Goal: Task Accomplishment & Management: Use online tool/utility

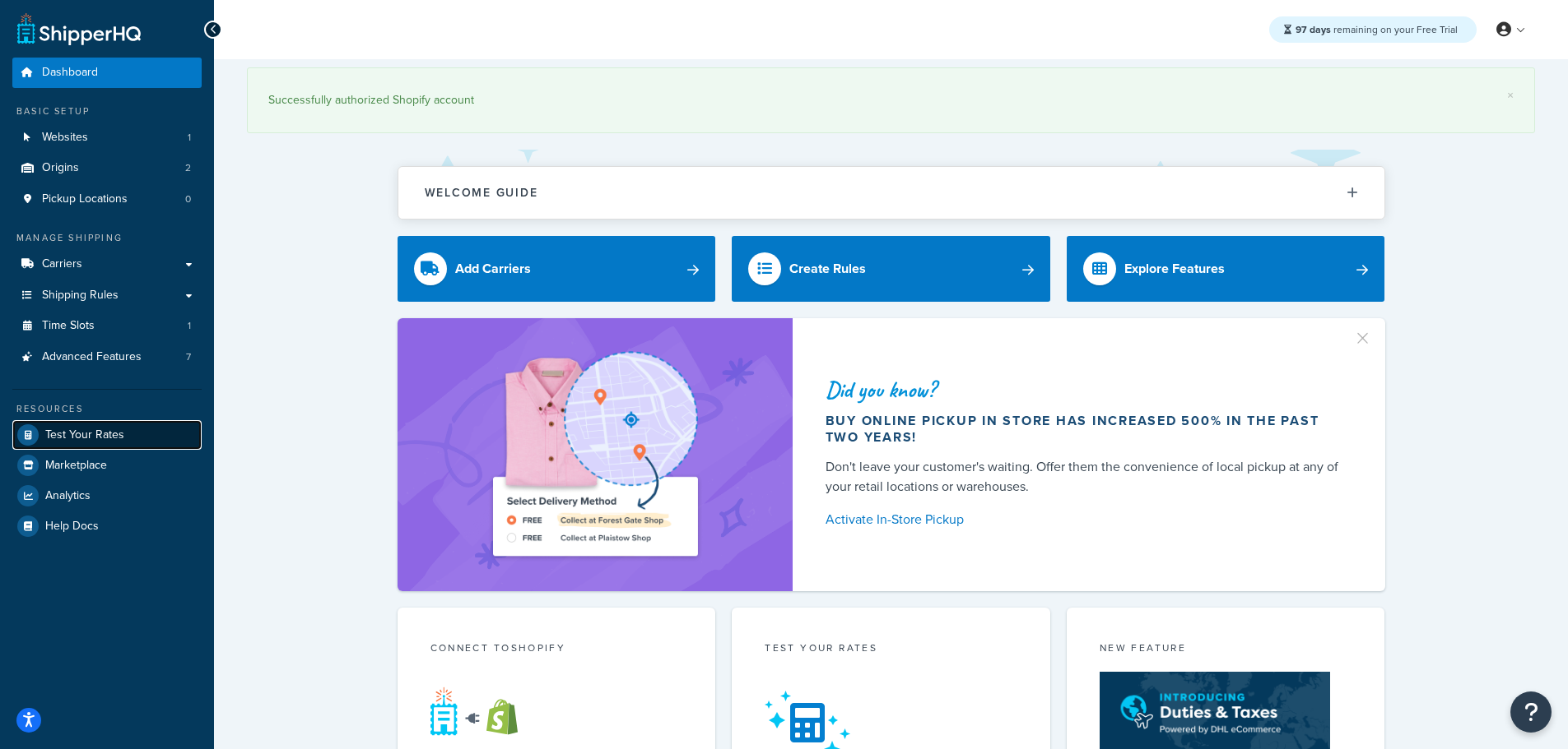
click at [107, 429] on span "Test Your Rates" at bounding box center [85, 436] width 79 height 14
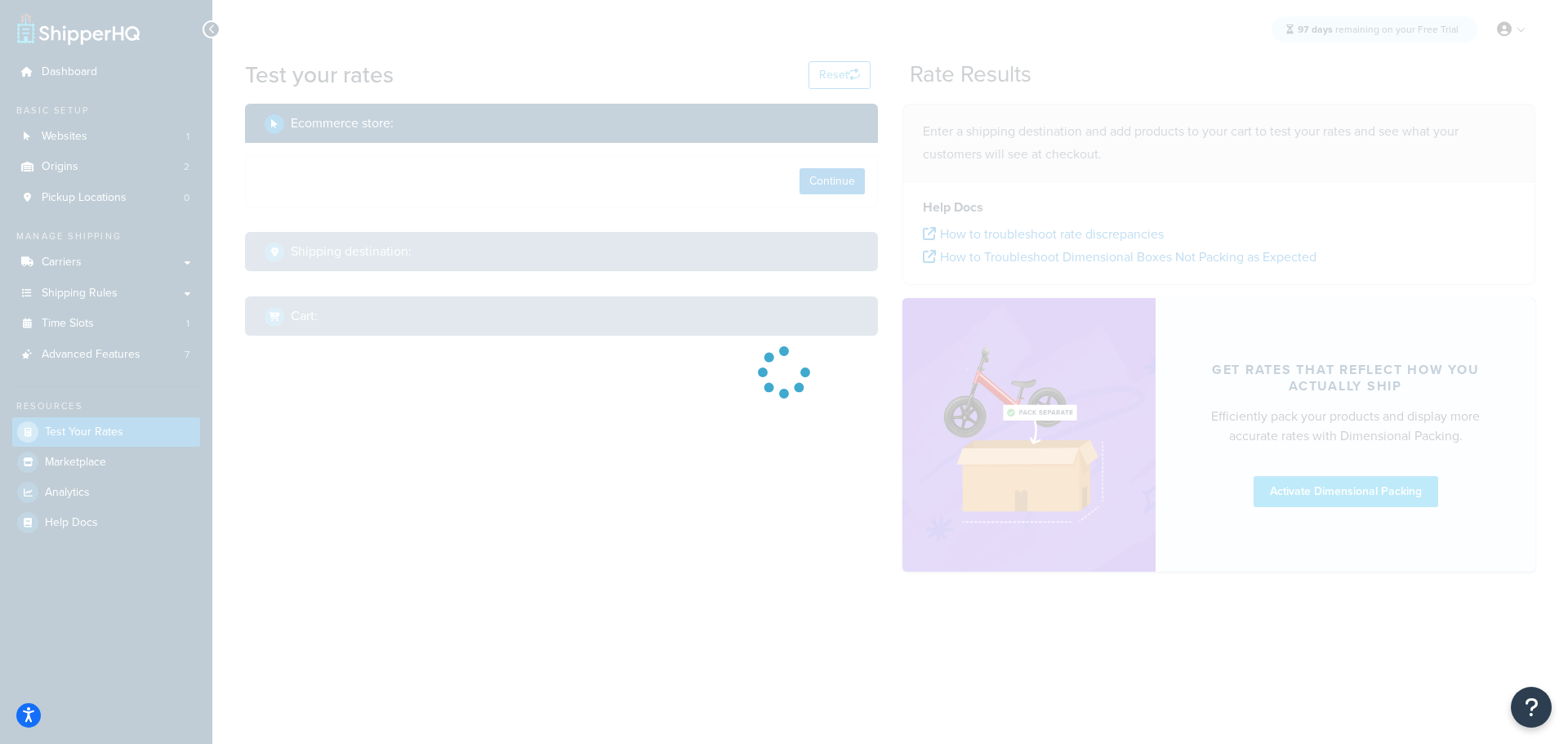
select select "[GEOGRAPHIC_DATA]"
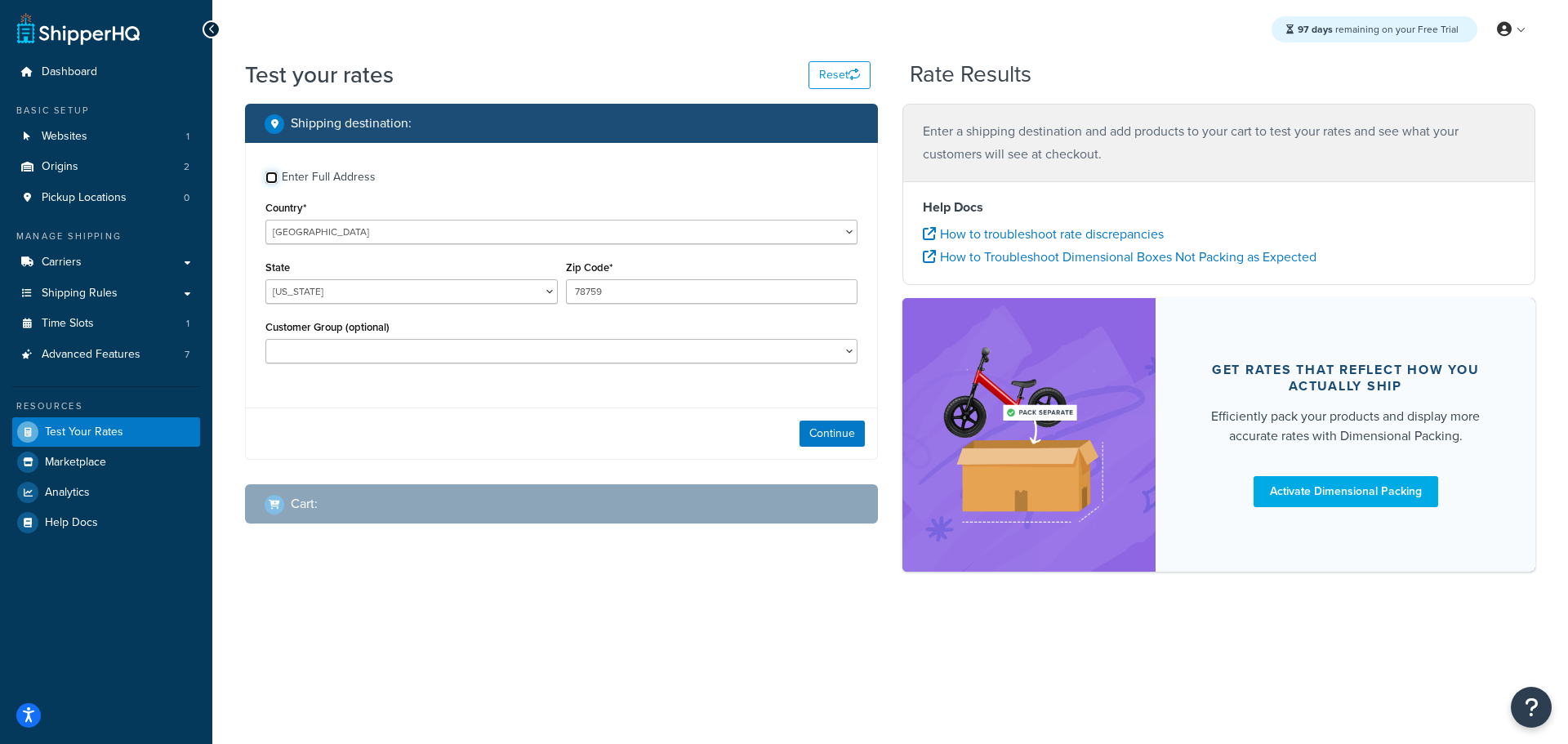
drag, startPoint x: 270, startPoint y: 178, endPoint x: 281, endPoint y: 194, distance: 19.4
click at [270, 179] on input "Enter Full Address" at bounding box center [271, 177] width 13 height 13
checkbox input "true"
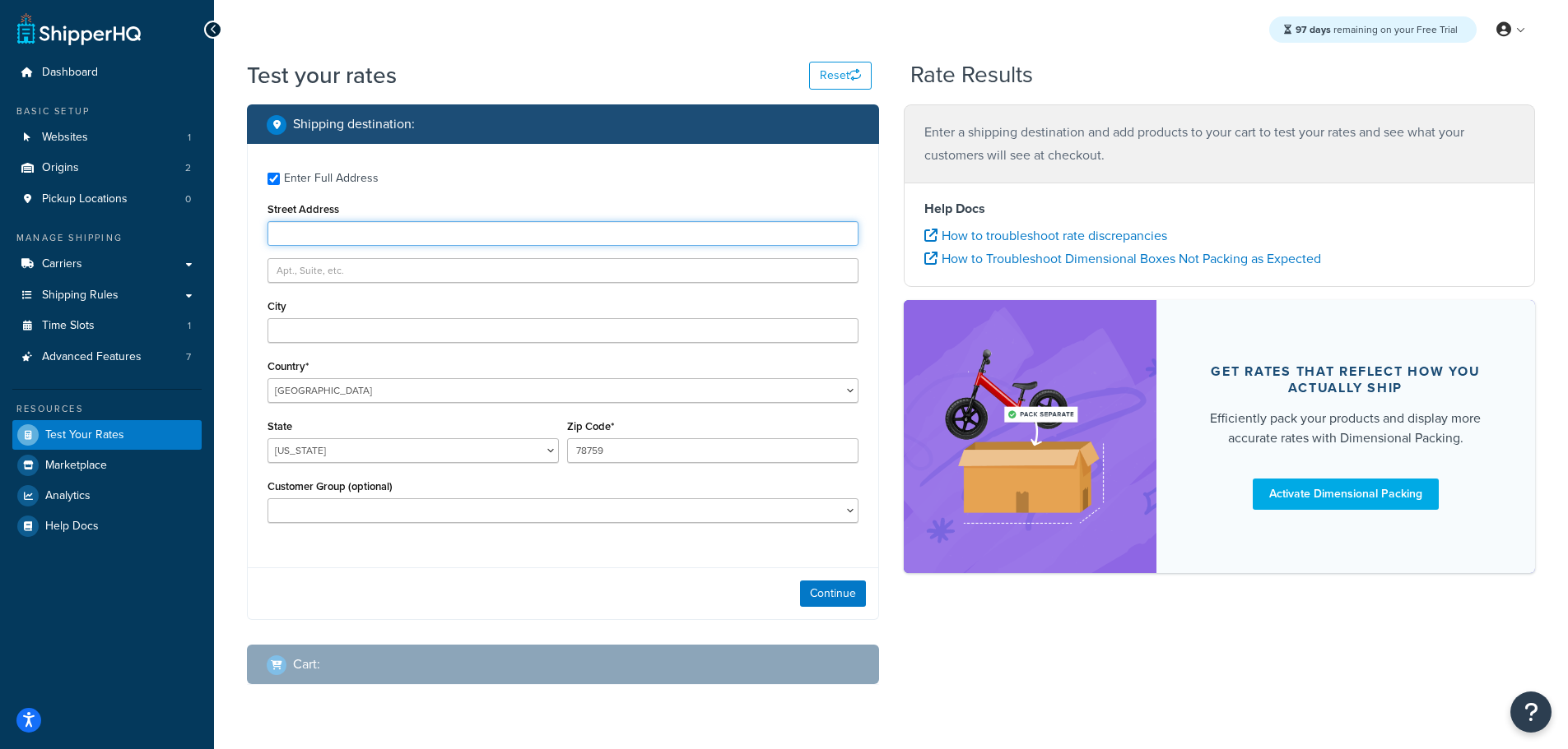
click at [338, 236] on input "Street Address" at bounding box center [562, 233] width 591 height 25
type input "103 Coachmans Trail"
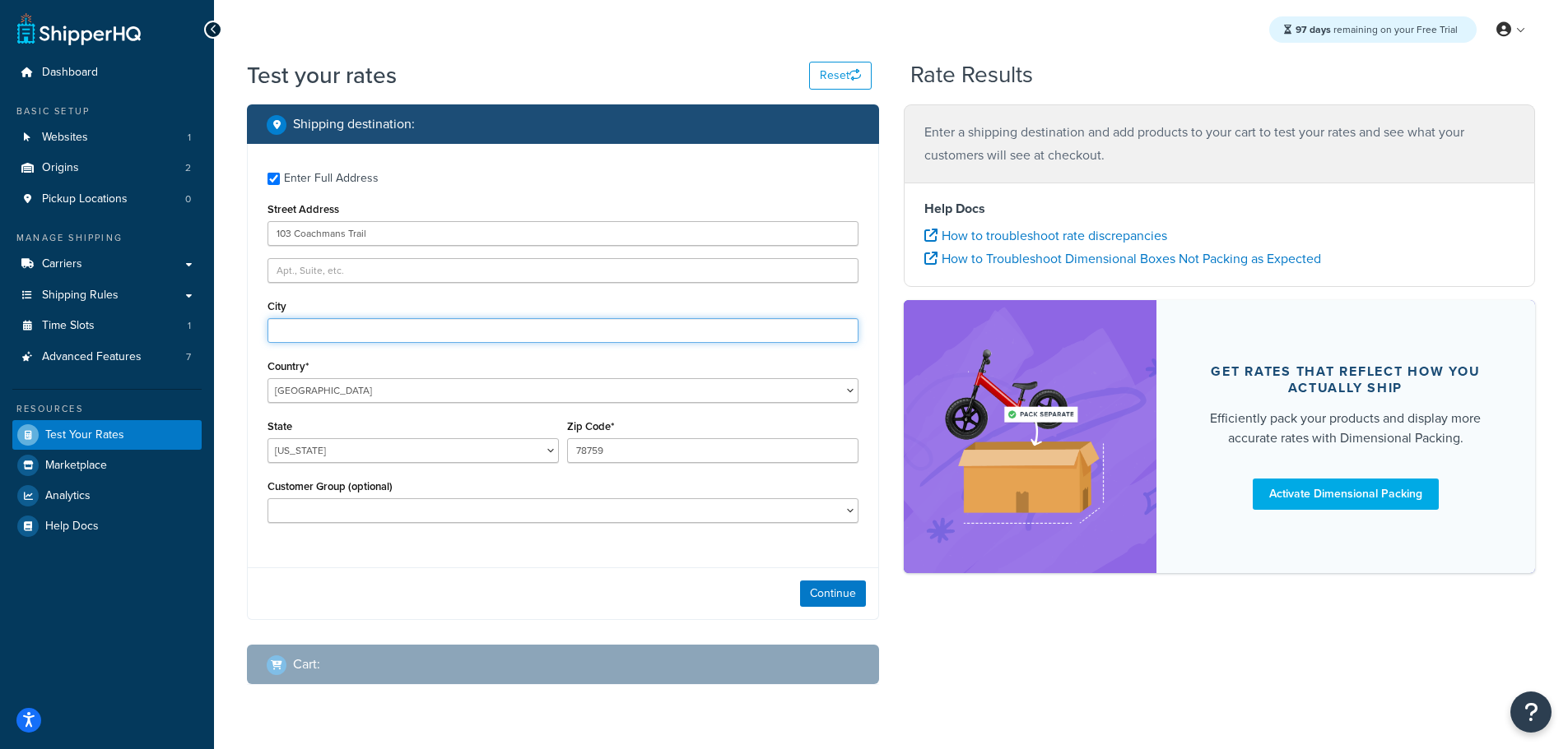
type input "Asheville"
select select "NC"
click at [843, 582] on button "Continue" at bounding box center [832, 593] width 66 height 27
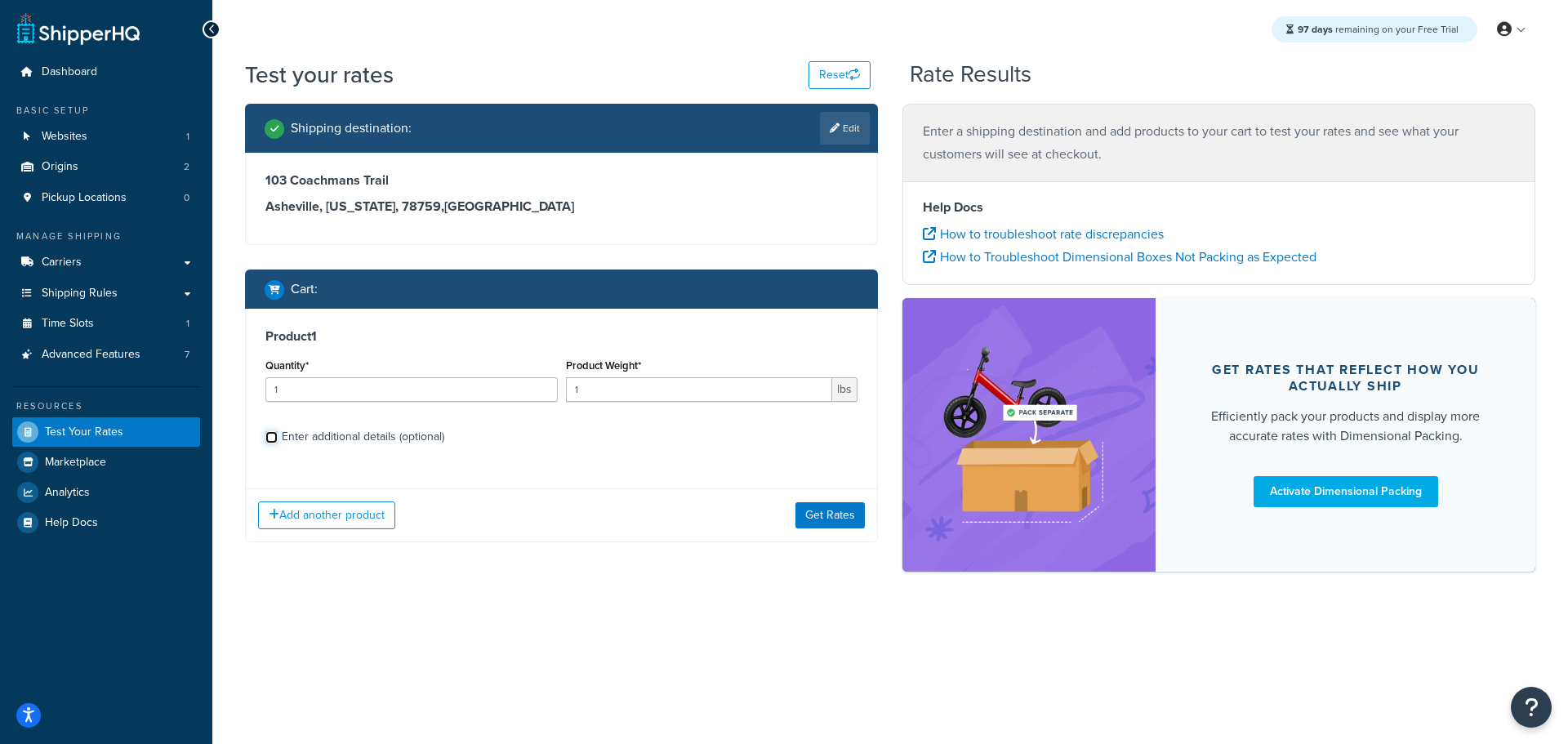
click at [274, 441] on input "Enter additional details (optional)" at bounding box center [271, 438] width 13 height 13
checkbox input "true"
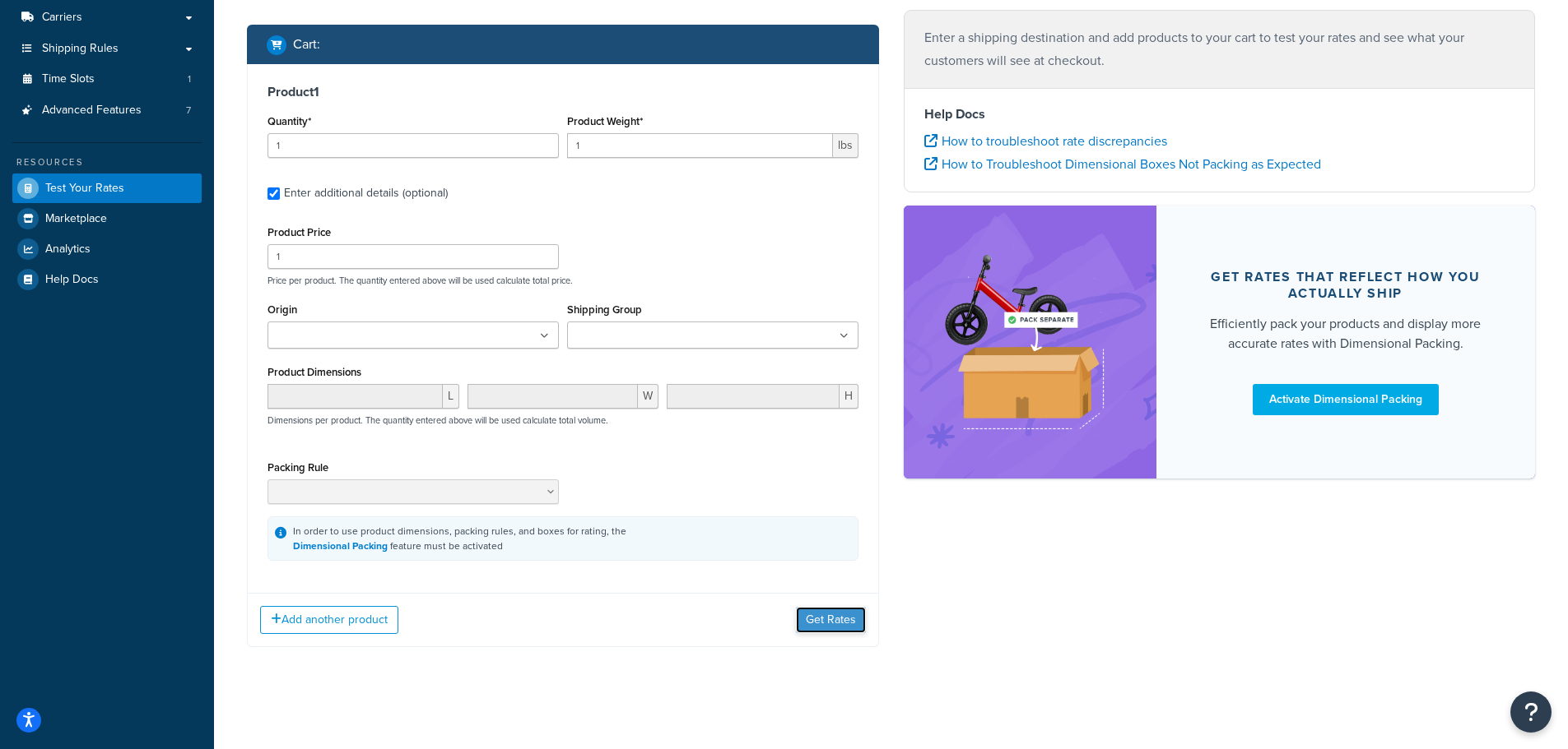
click at [818, 612] on button "Get Rates" at bounding box center [830, 620] width 70 height 27
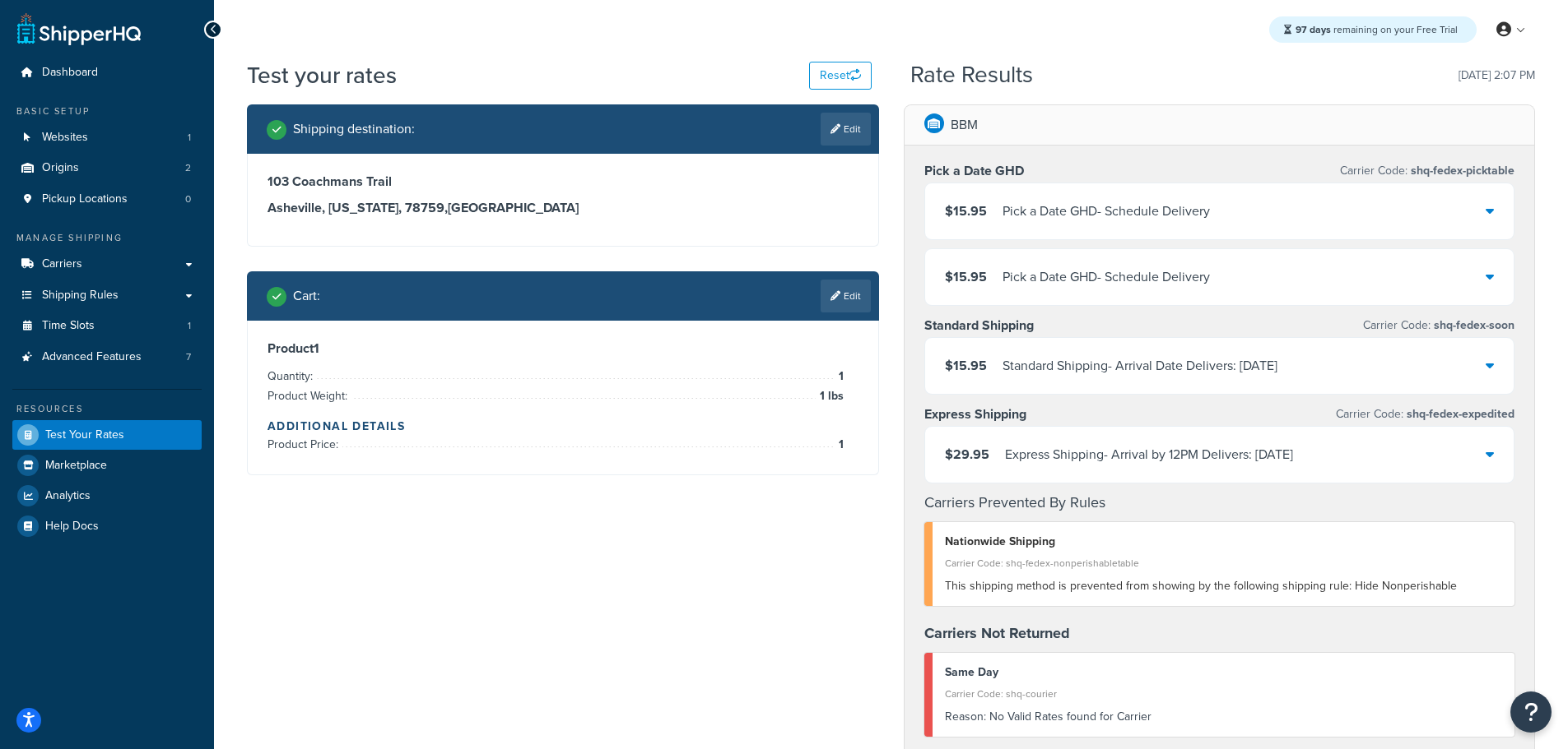
click at [1490, 216] on icon at bounding box center [1489, 210] width 8 height 13
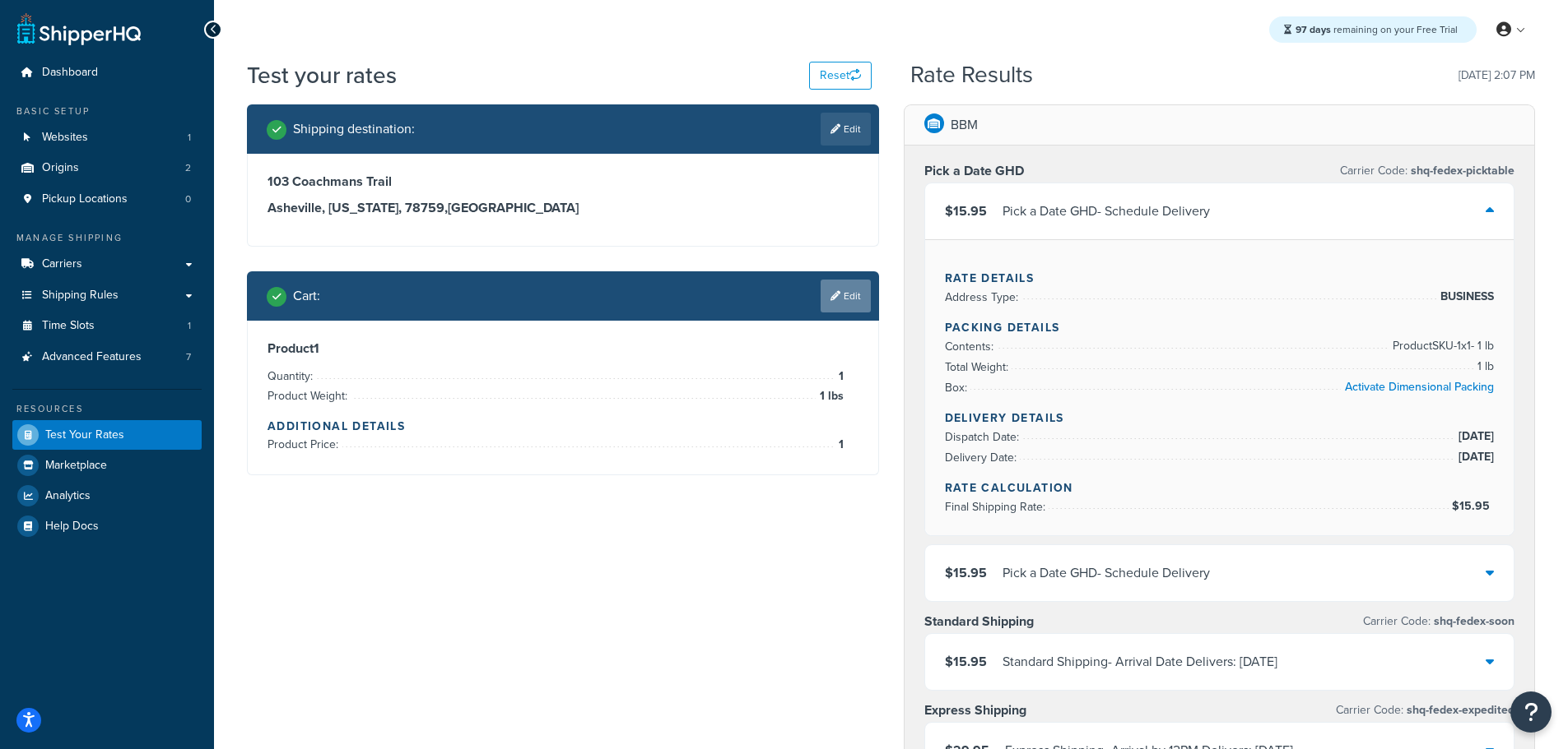
click at [843, 301] on link "Edit" at bounding box center [845, 296] width 50 height 33
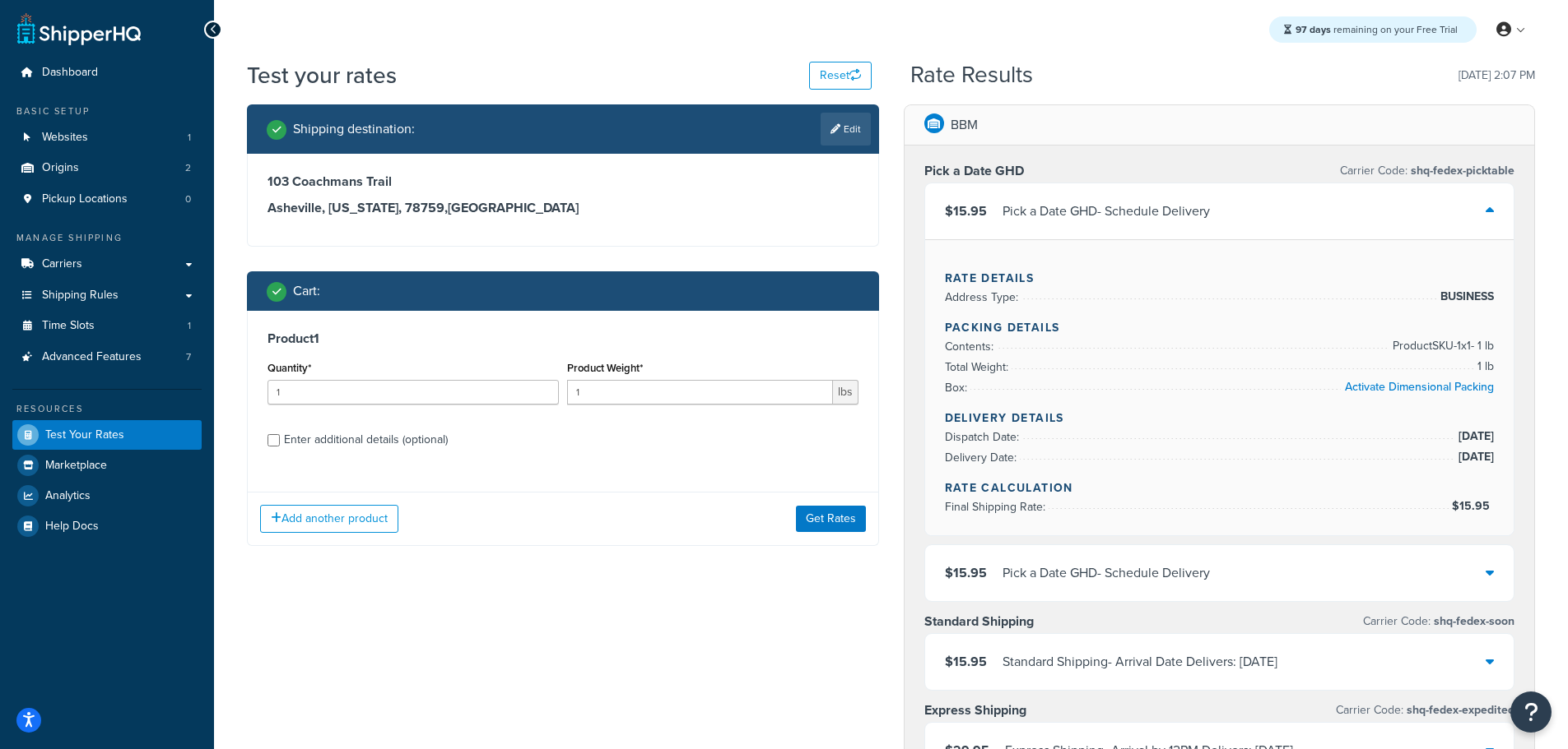
click at [397, 440] on div "Enter additional details (optional)" at bounding box center [366, 440] width 164 height 23
click at [280, 440] on input "Enter additional details (optional)" at bounding box center [273, 441] width 13 height 13
checkbox input "true"
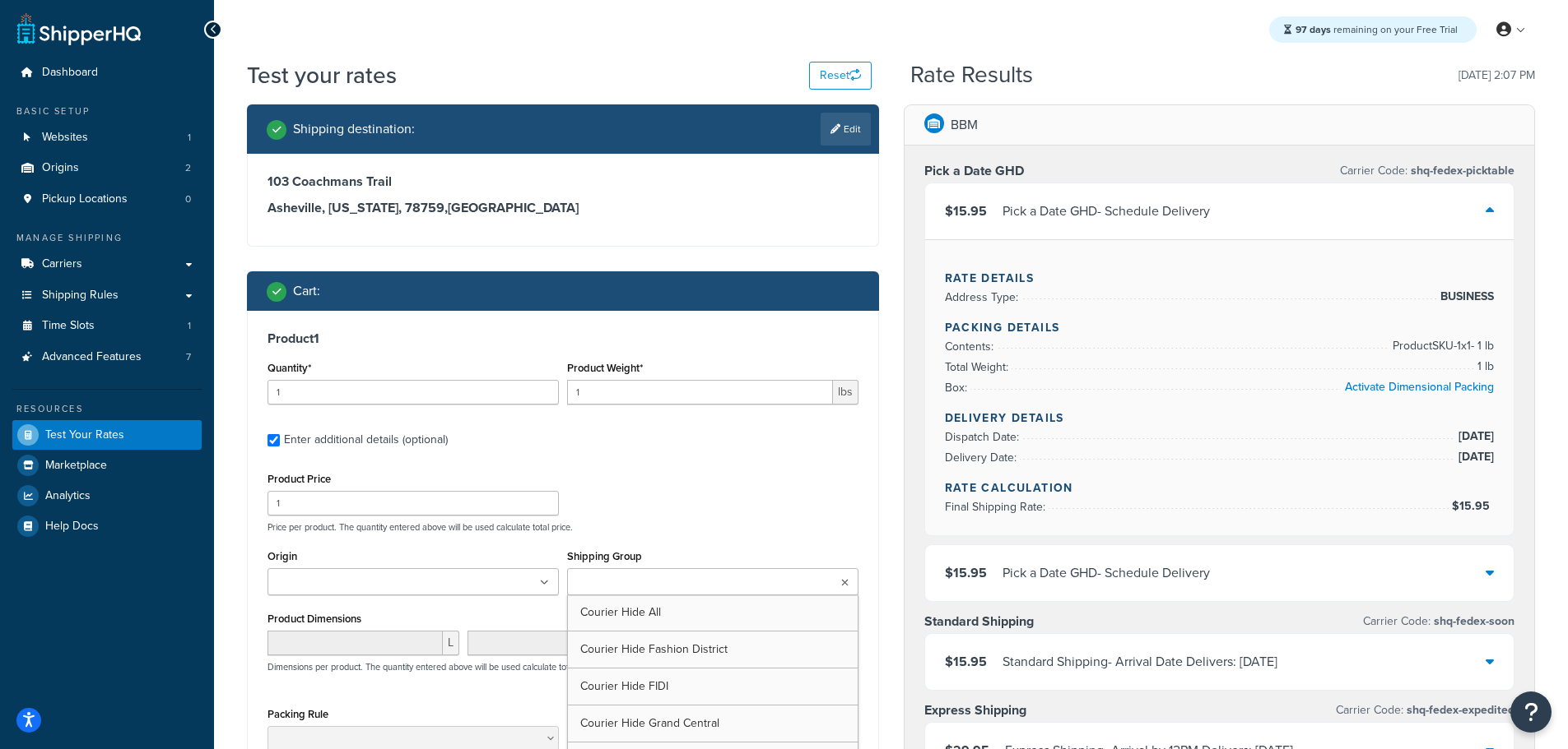
click at [682, 579] on input "Shipping Group" at bounding box center [645, 582] width 146 height 18
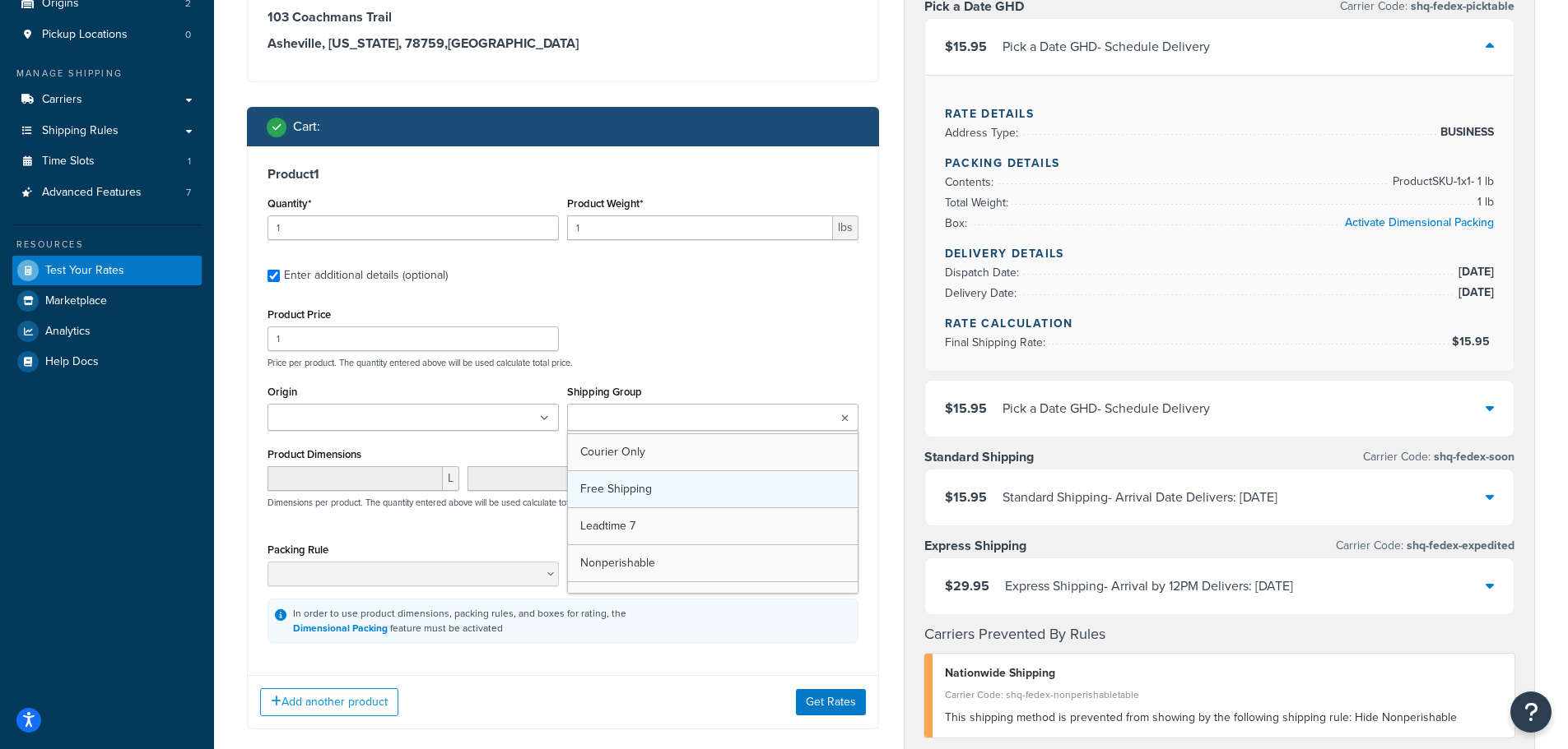
scroll to position [317, 0]
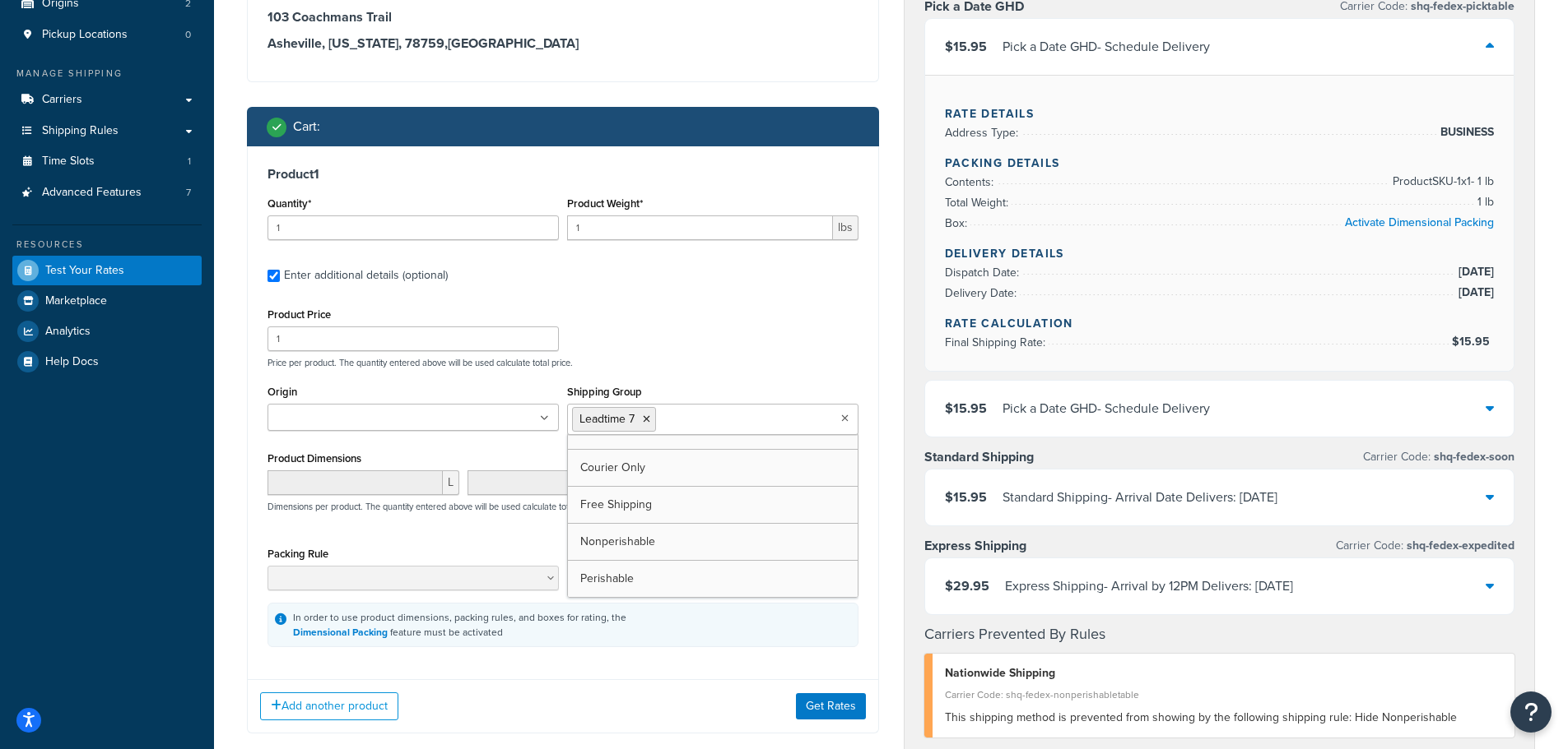
click at [883, 383] on div "Shipping destination : Edit [STREET_ADDRESS][US_STATE] Cart : Product 1 Quantit…" at bounding box center [563, 349] width 657 height 818
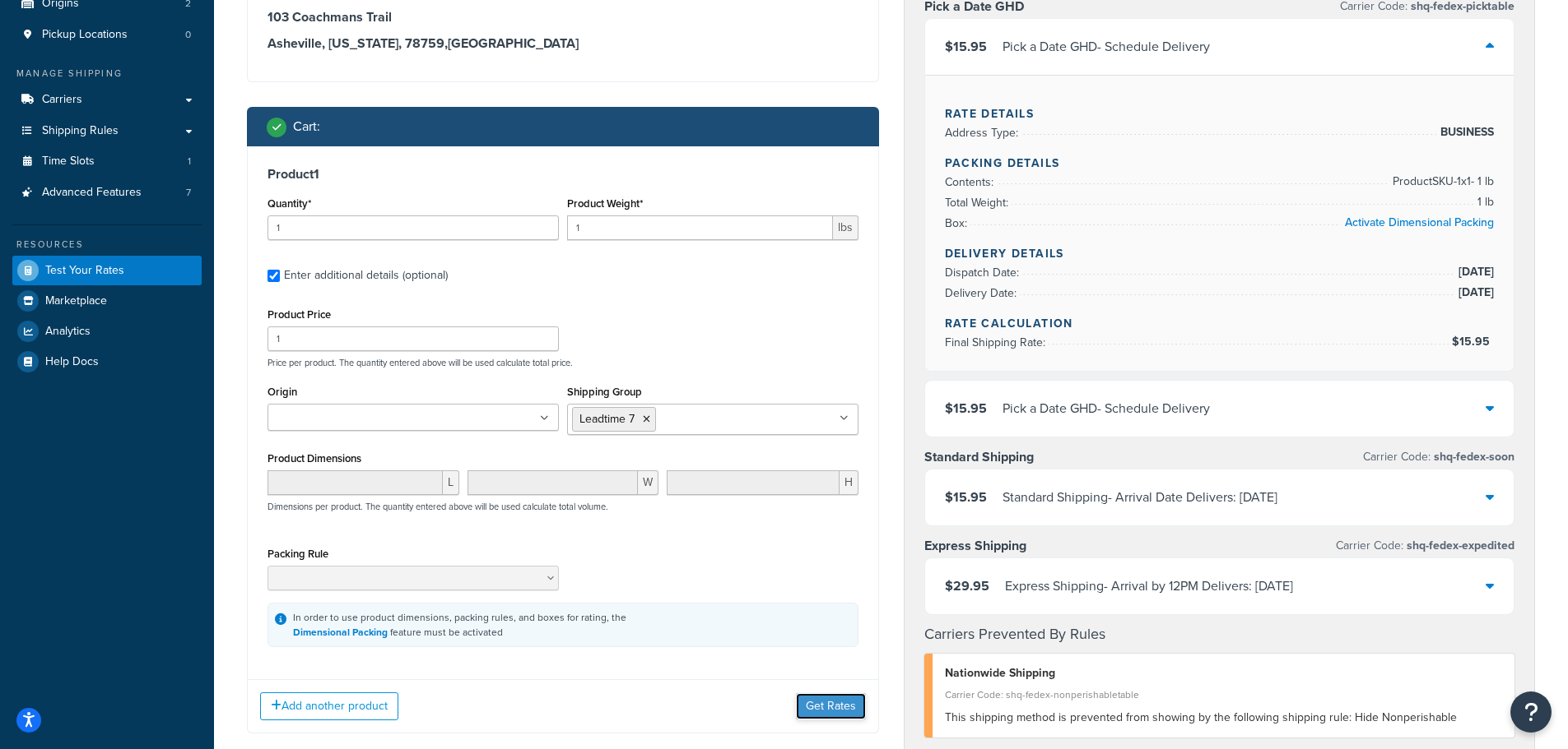
click at [826, 706] on button "Get Rates" at bounding box center [830, 706] width 70 height 27
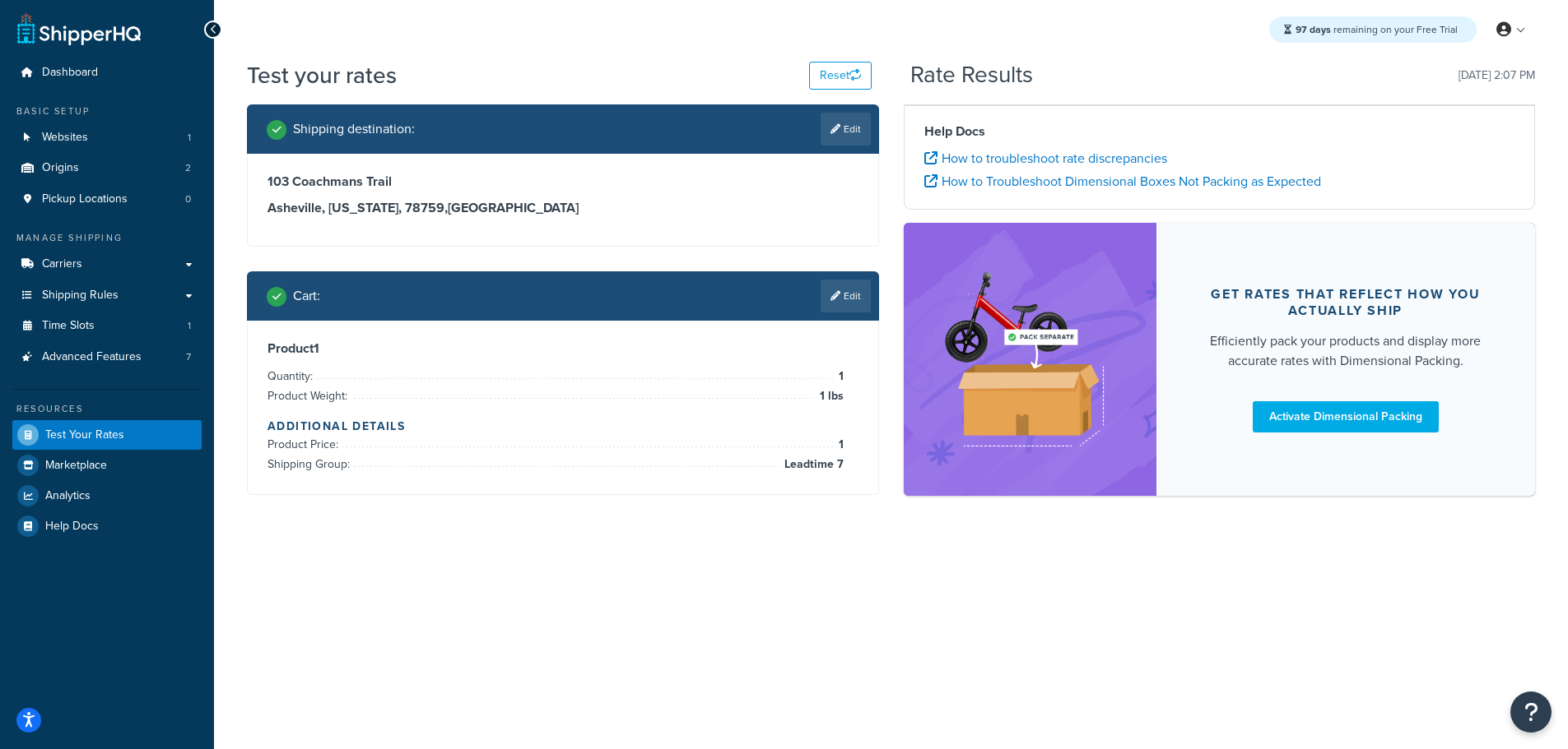
scroll to position [0, 0]
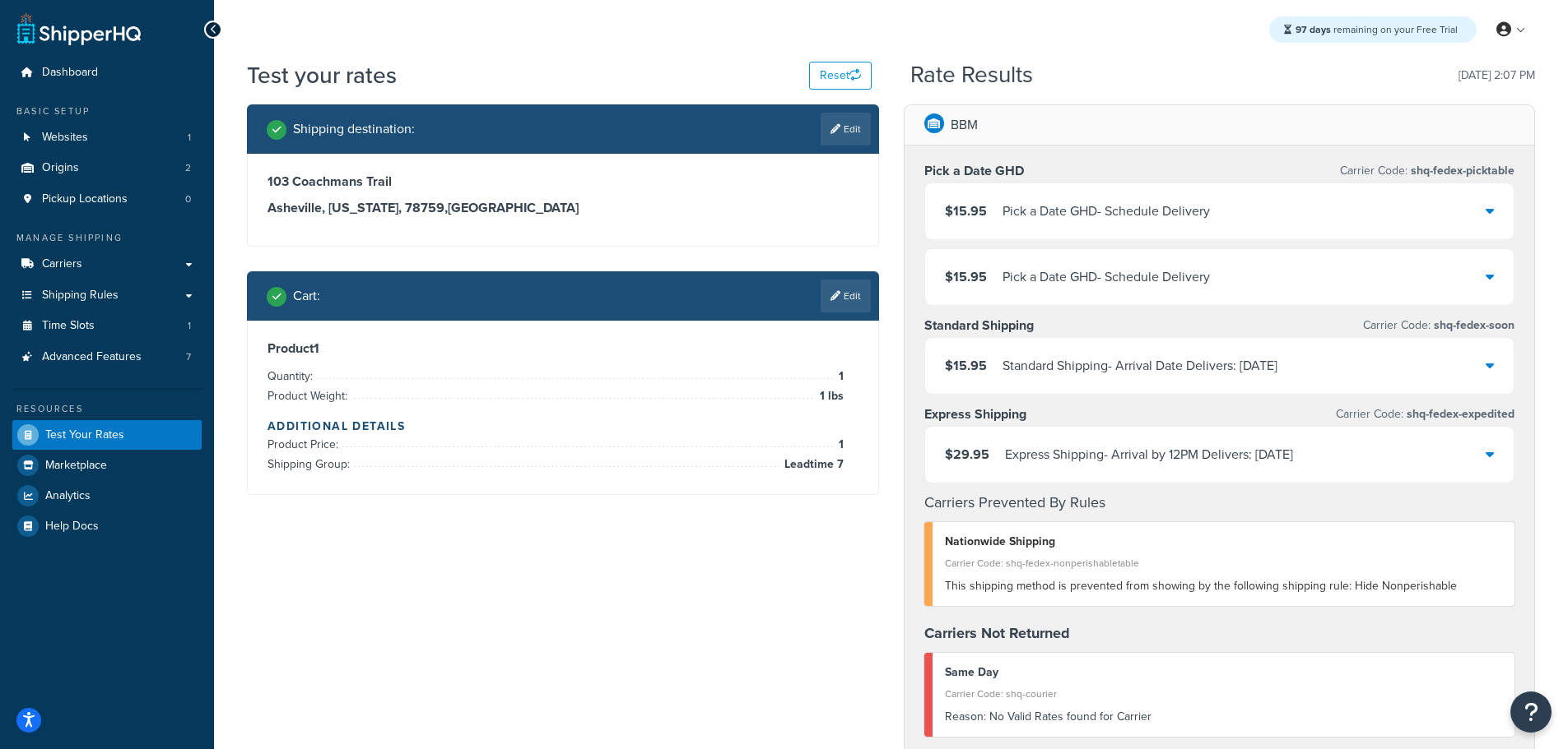
click at [1331, 211] on div "$15.95 Pick a Date GHD - Schedule Delivery" at bounding box center [1219, 211] width 589 height 56
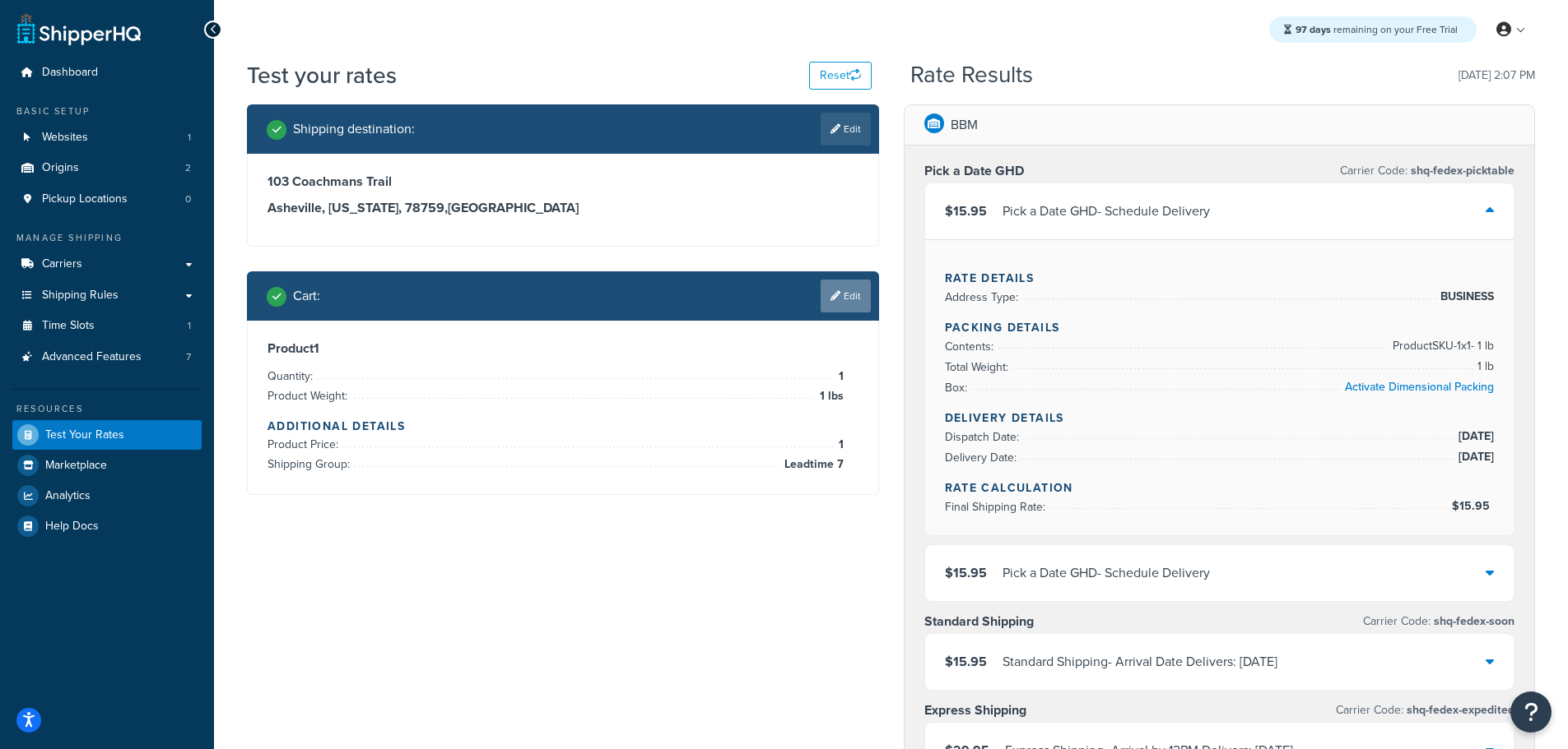
click at [853, 293] on link "Edit" at bounding box center [845, 296] width 50 height 33
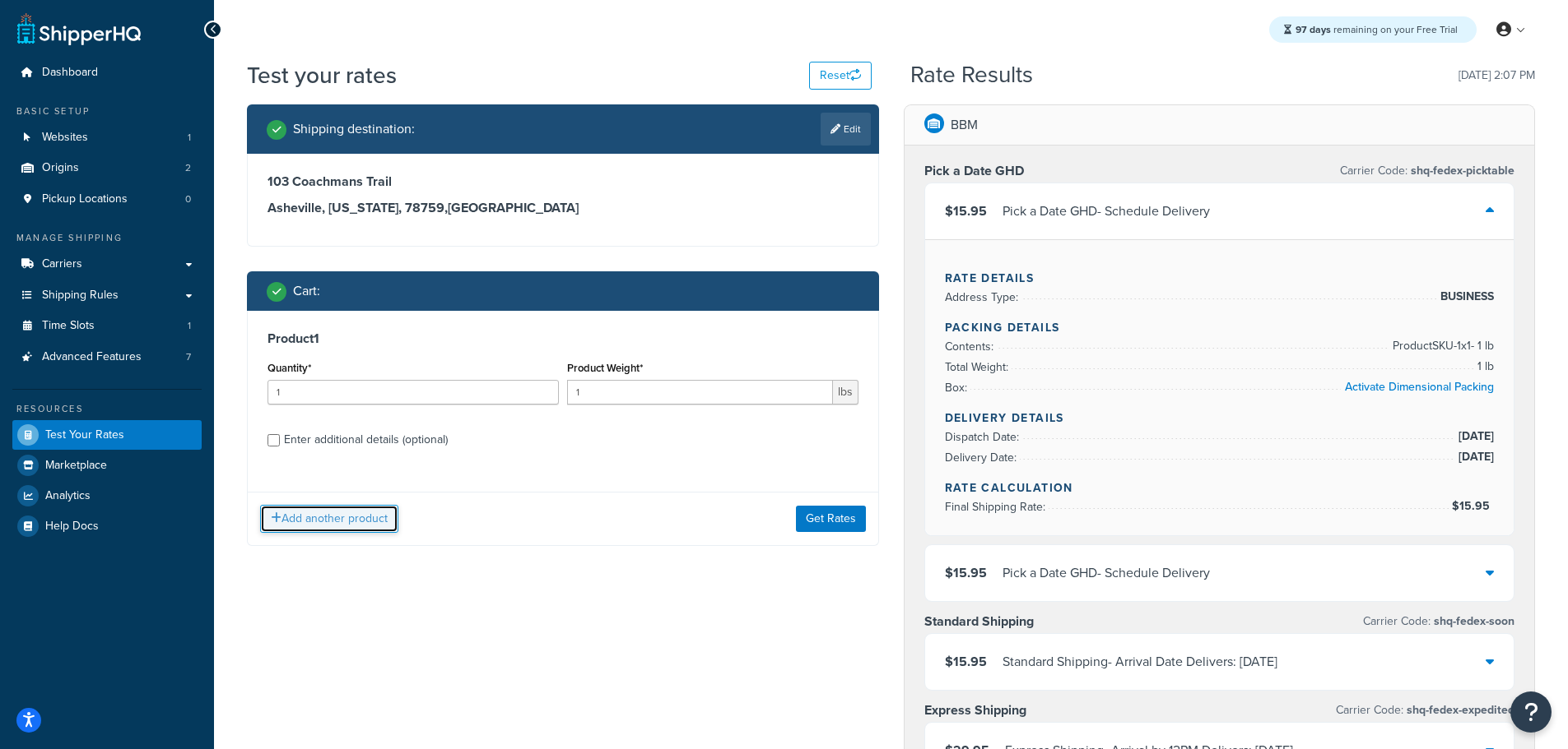
click at [338, 525] on button "Add another product" at bounding box center [329, 518] width 138 height 28
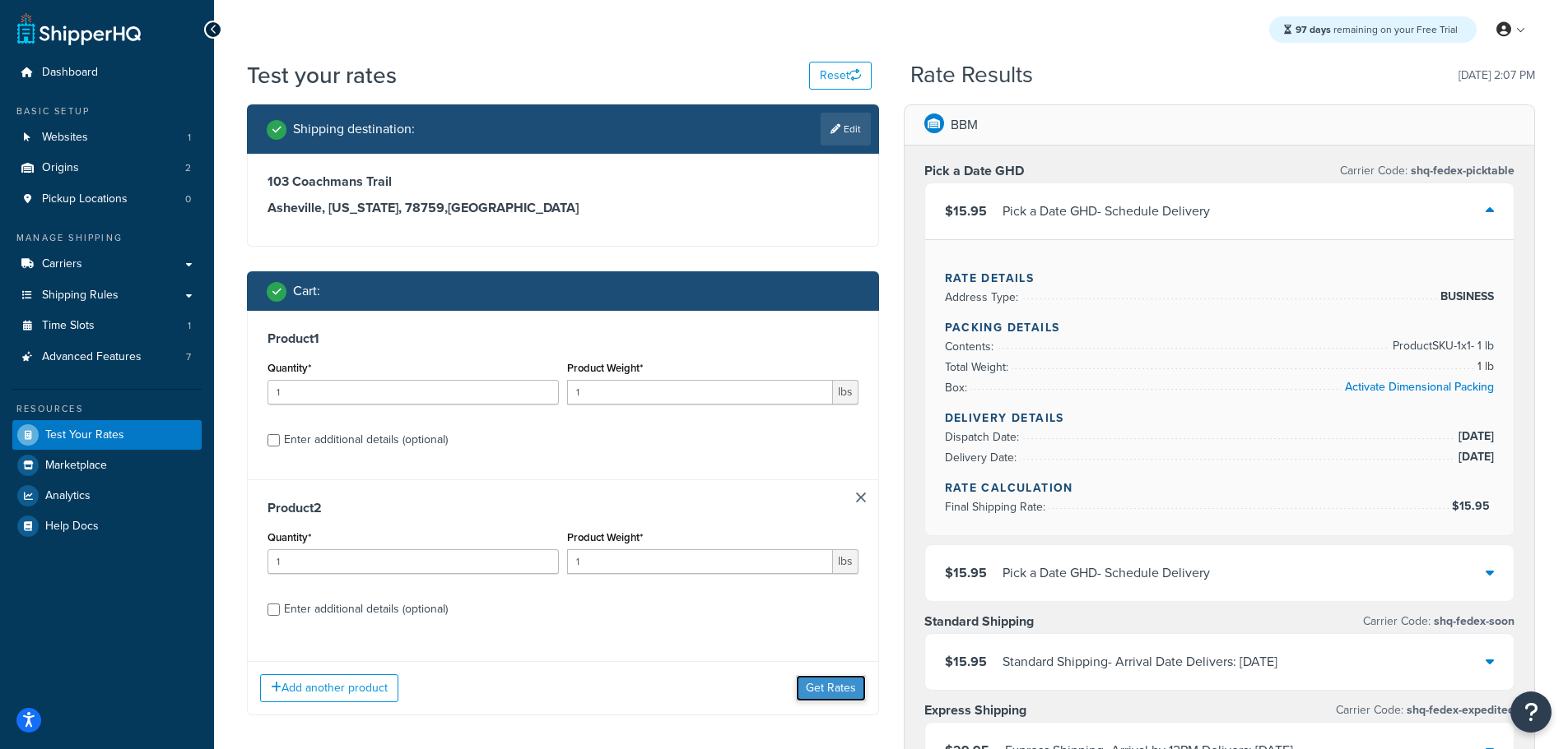
click at [837, 690] on button "Get Rates" at bounding box center [830, 688] width 70 height 27
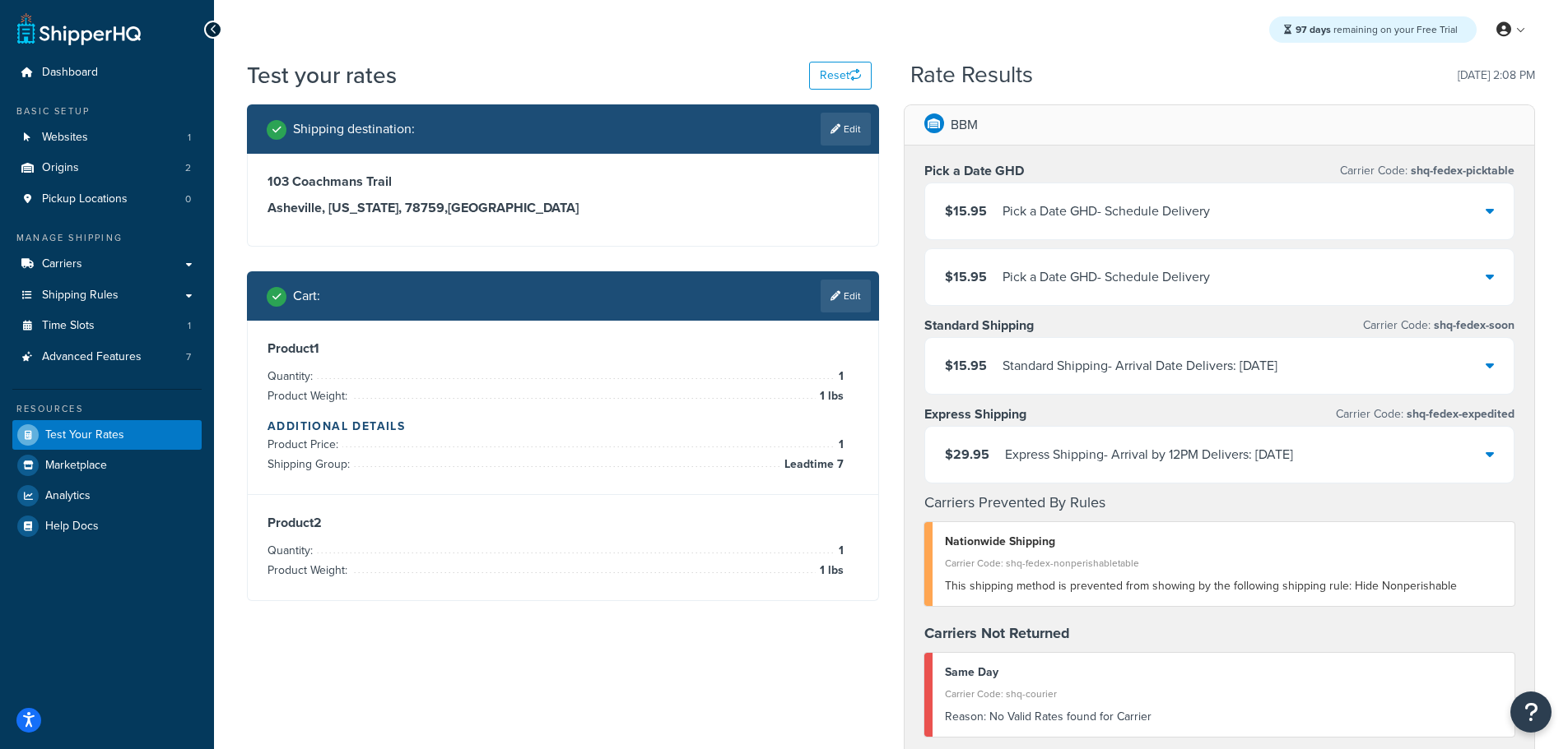
click at [1190, 202] on div "Pick a Date GHD - Schedule Delivery" at bounding box center [1105, 211] width 207 height 23
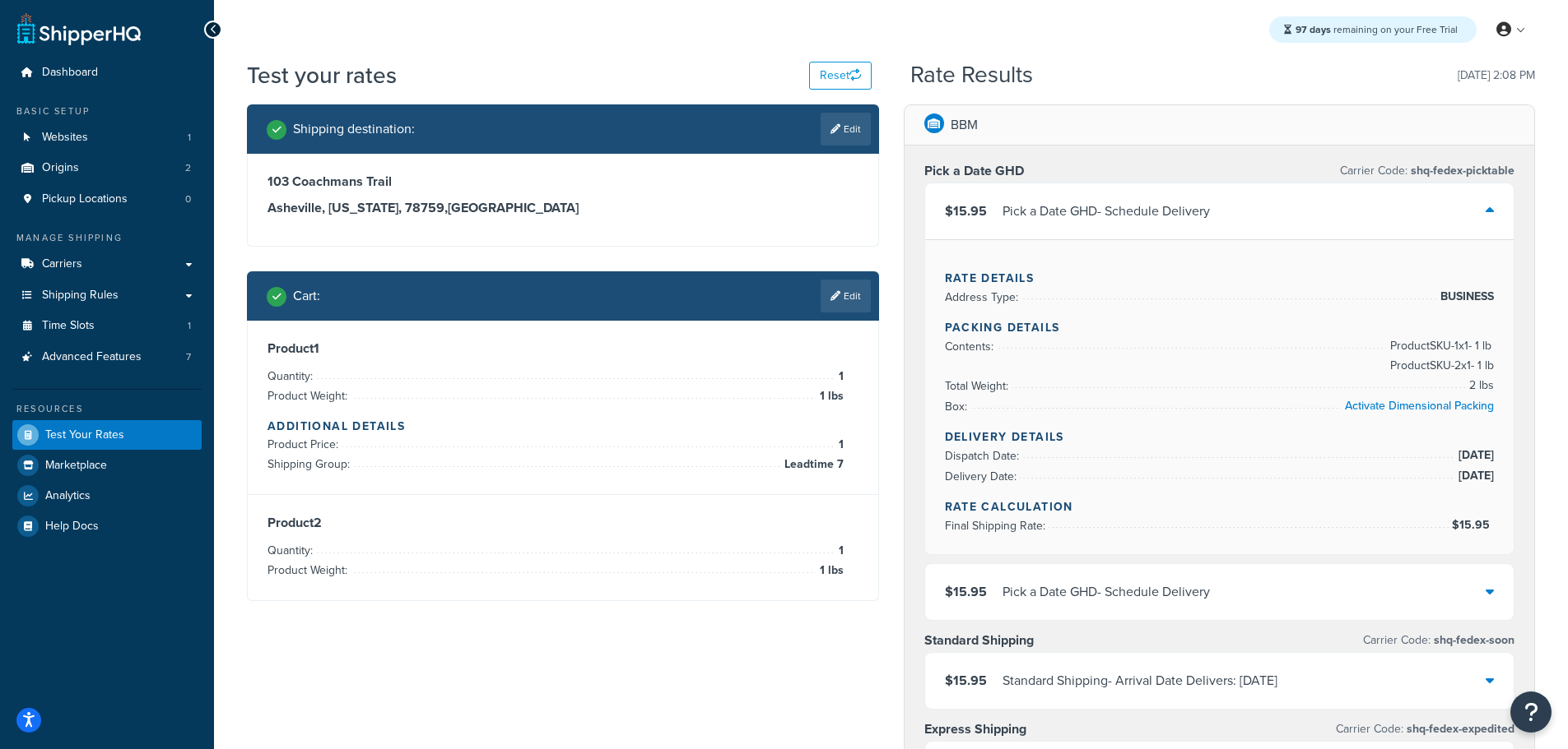
click at [1192, 211] on div "Pick a Date GHD - Schedule Delivery" at bounding box center [1105, 211] width 207 height 23
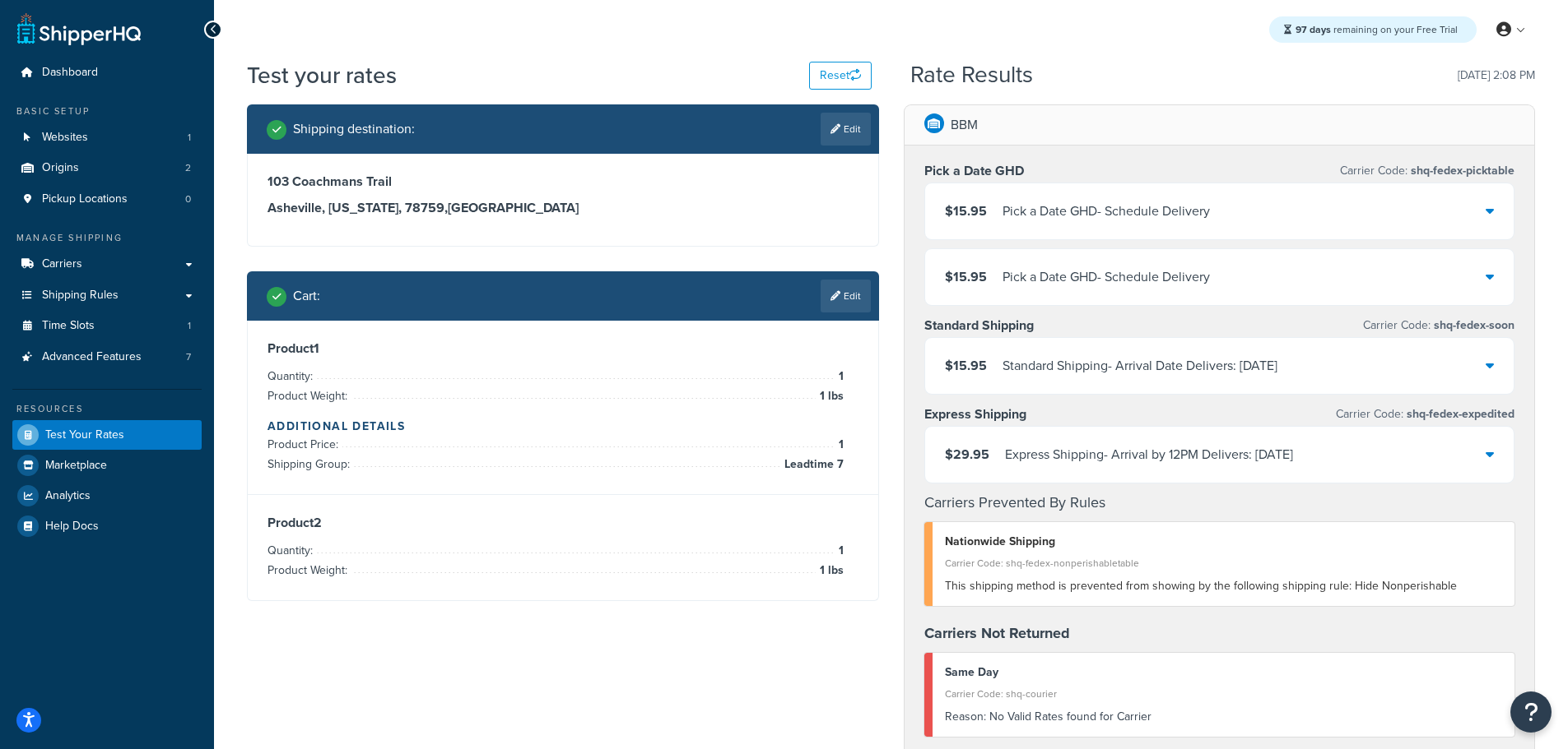
click at [1185, 268] on div "Pick a Date GHD - Schedule Delivery" at bounding box center [1105, 277] width 207 height 23
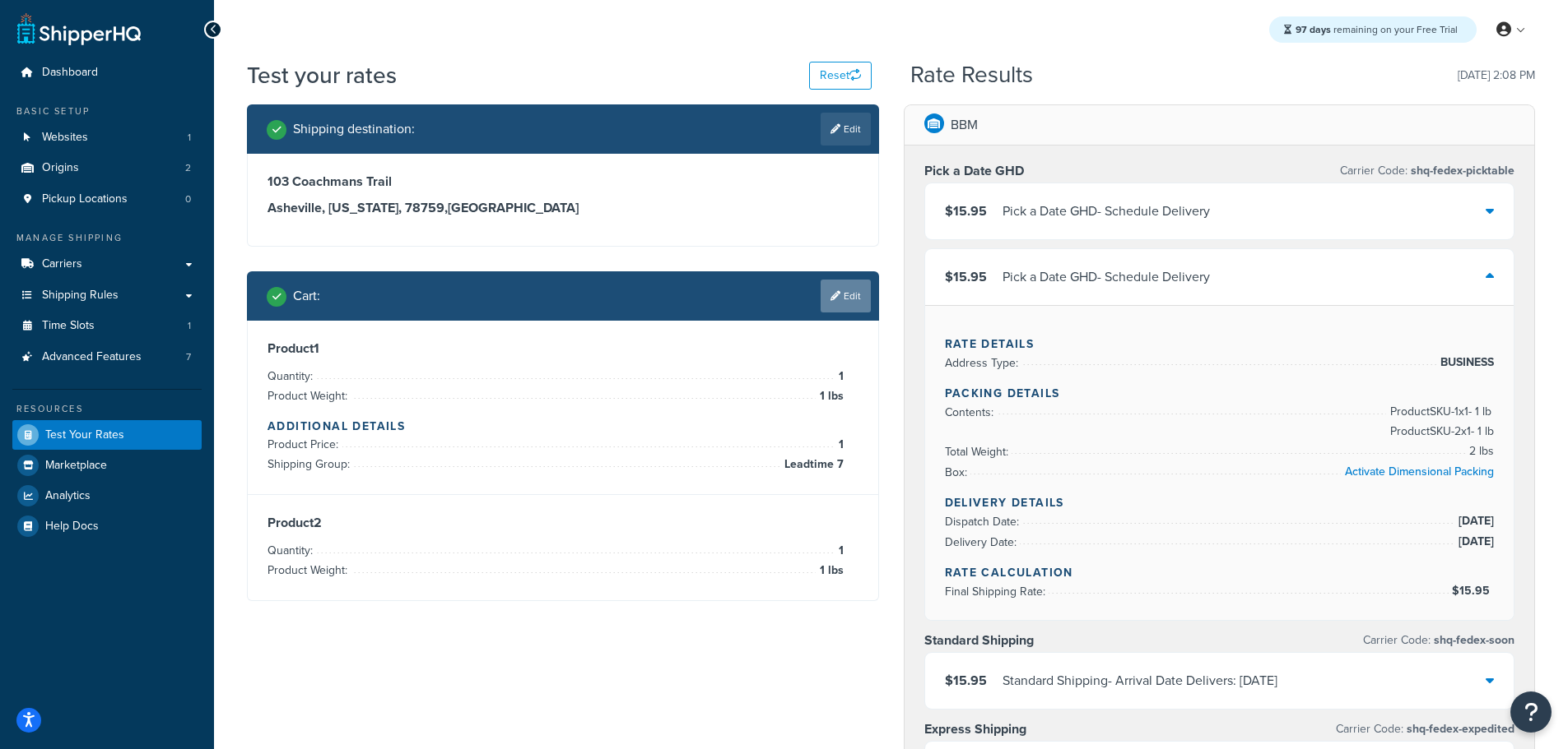
click at [846, 304] on link "Edit" at bounding box center [845, 296] width 50 height 33
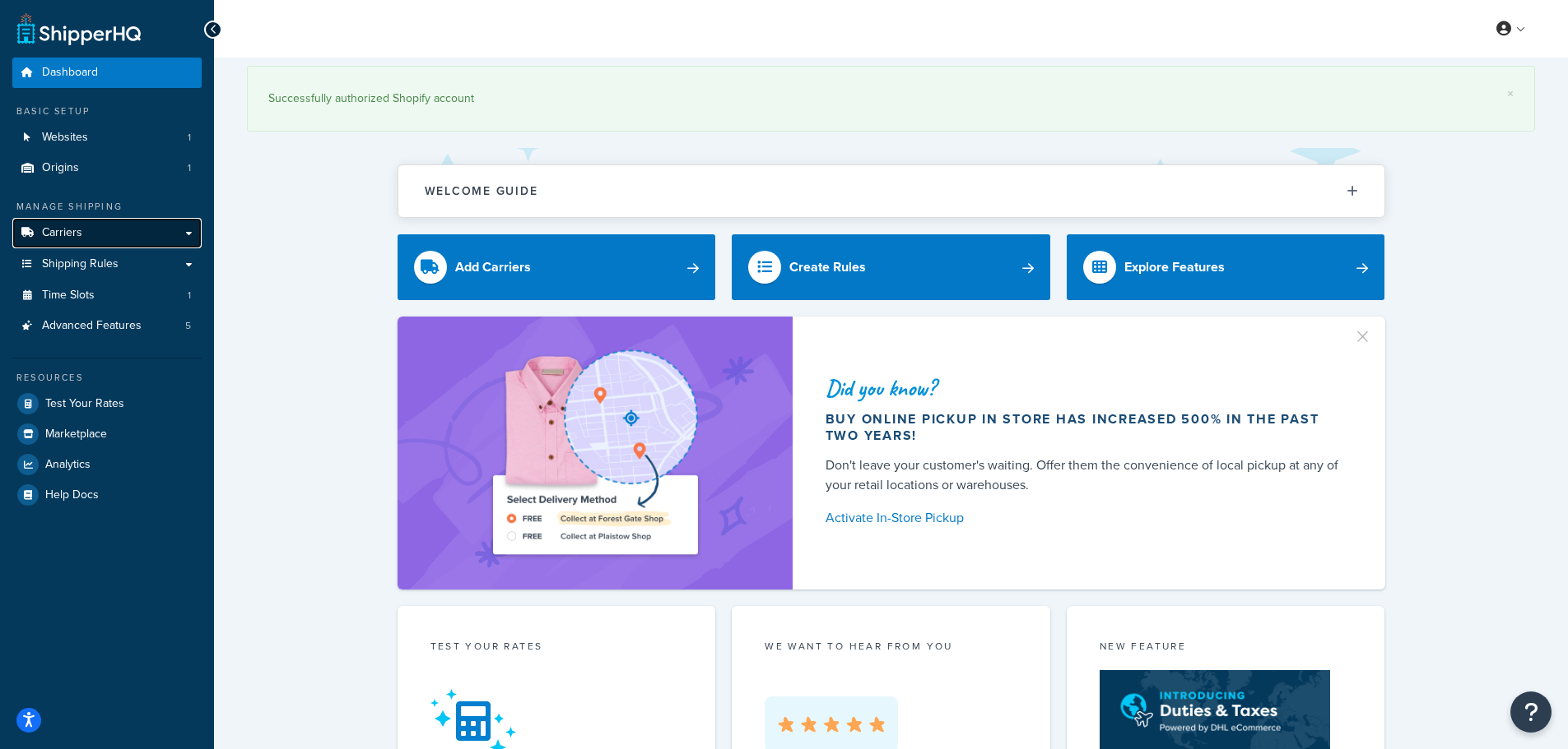
click at [86, 226] on link "Carriers" at bounding box center [107, 233] width 189 height 31
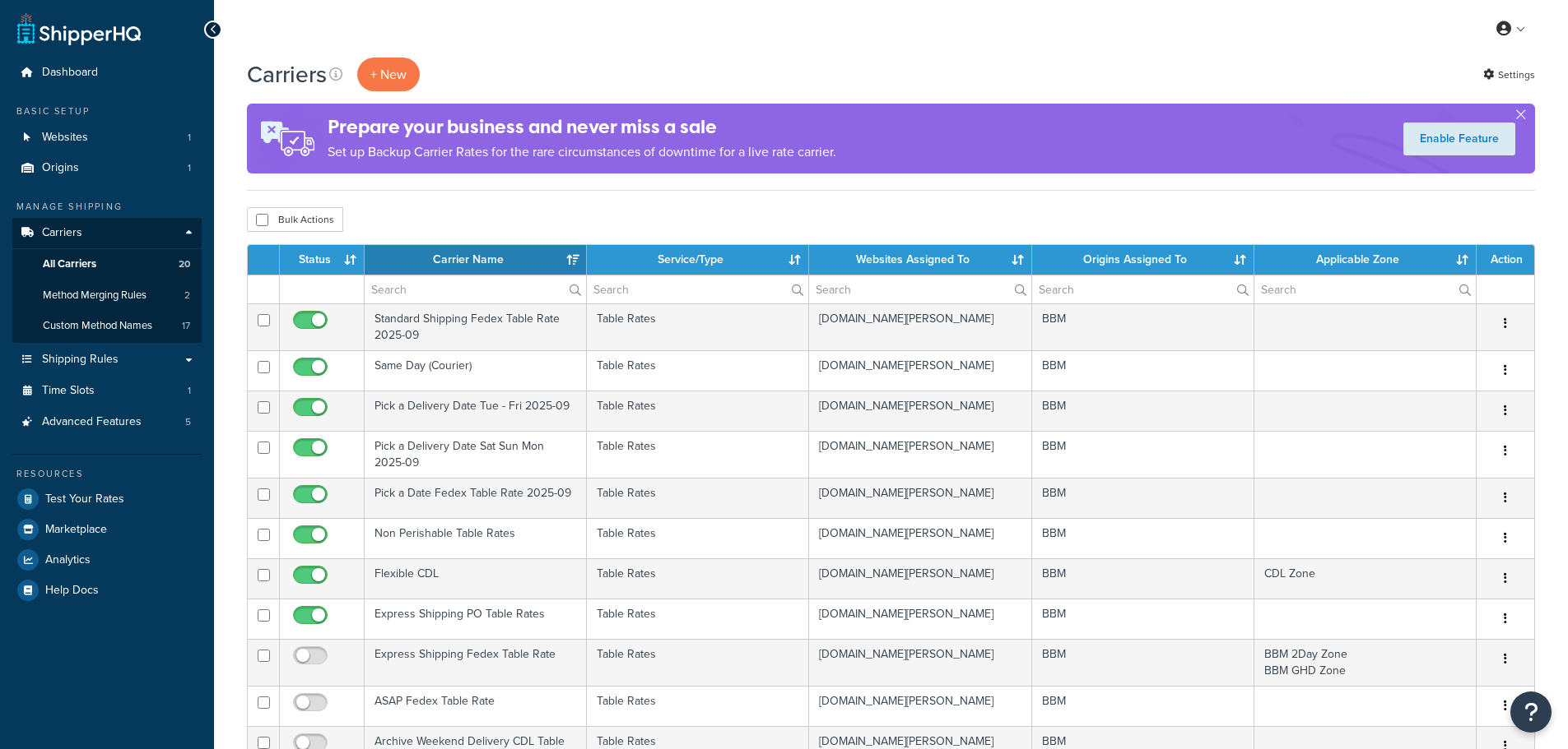
select select "15"
click at [101, 502] on span "Test Your Rates" at bounding box center [85, 500] width 79 height 14
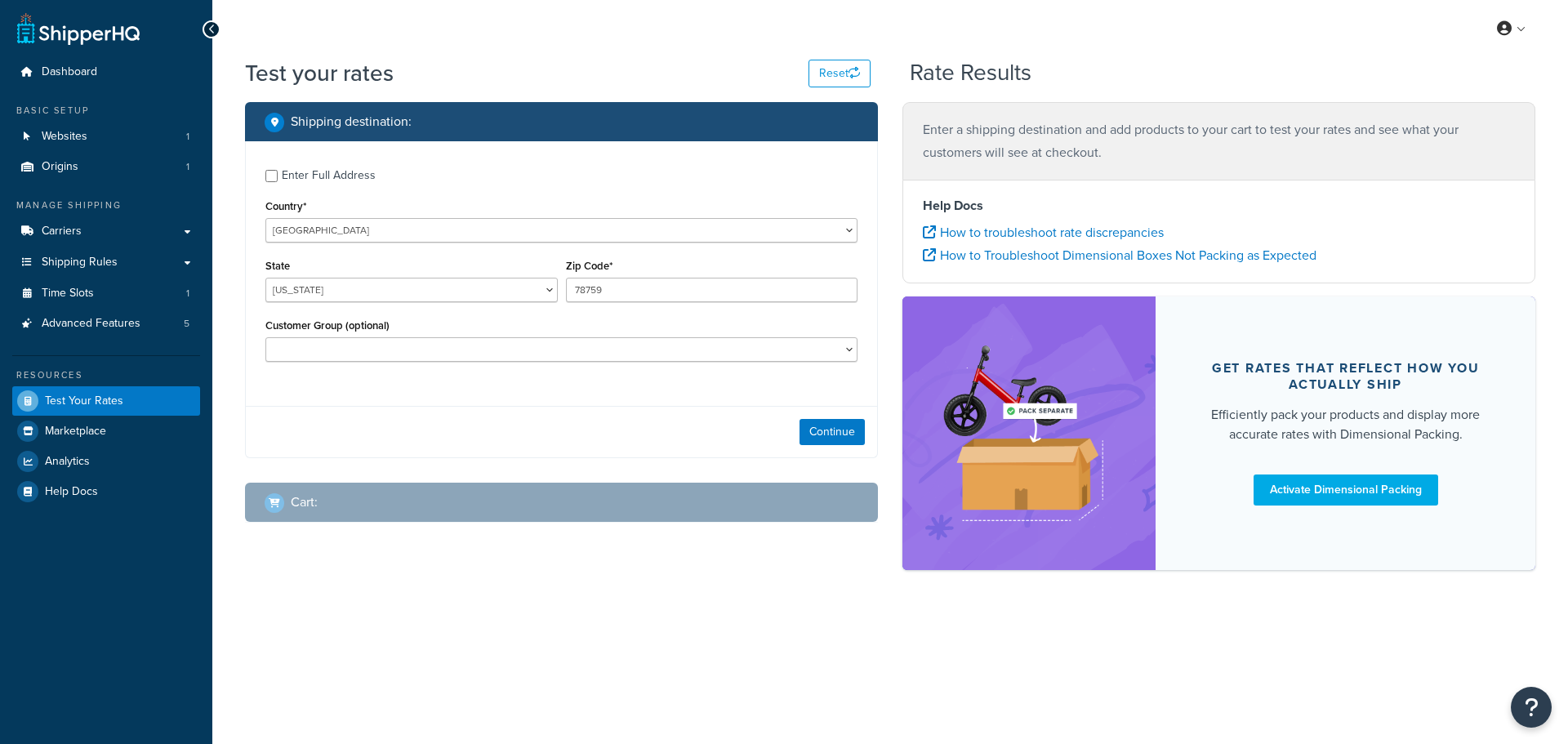
select select "[GEOGRAPHIC_DATA]"
click at [275, 179] on input "Enter Full Address" at bounding box center [271, 176] width 13 height 13
checkbox input "true"
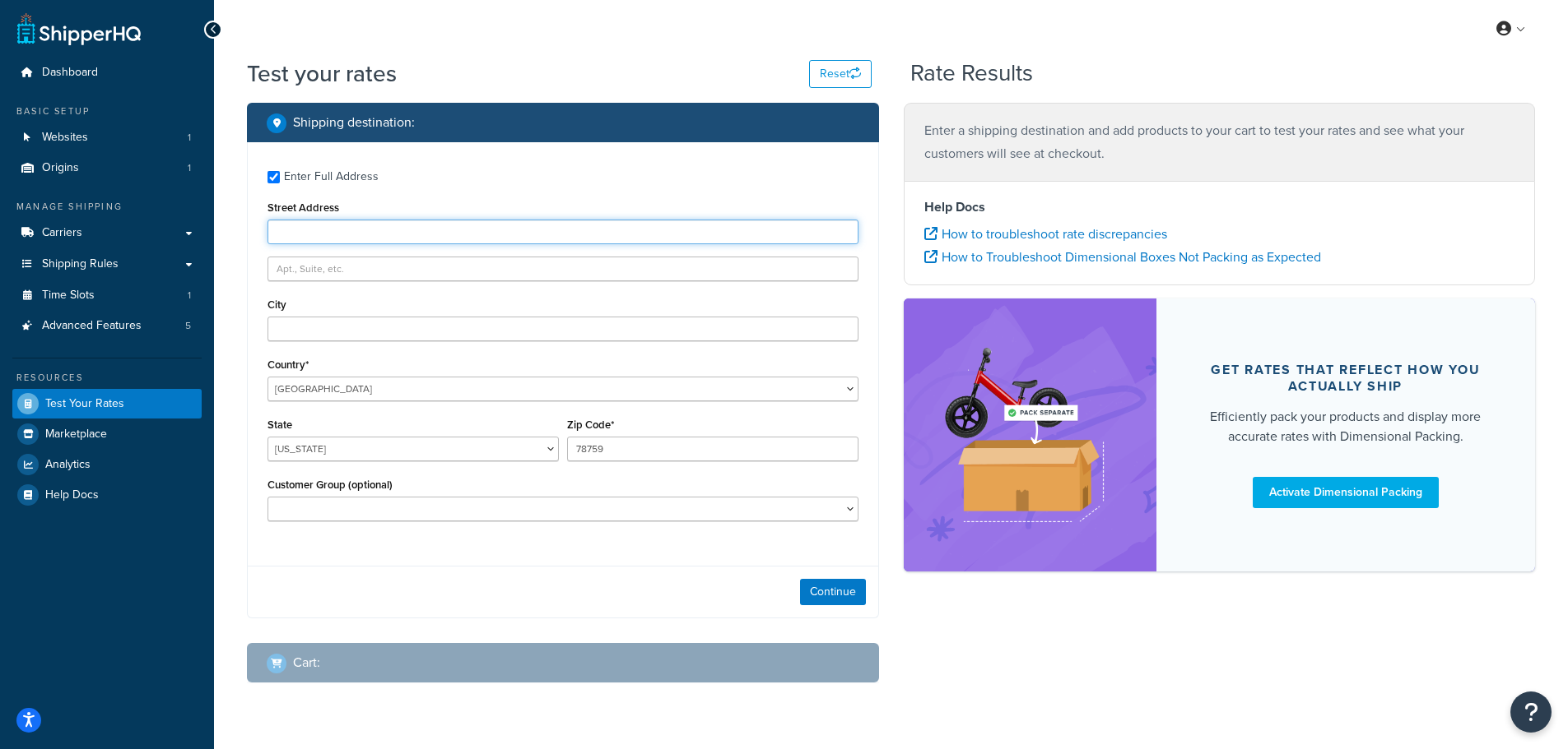
click at [303, 231] on input "Street Address" at bounding box center [562, 232] width 591 height 25
type input "103 Coachmans Trail"
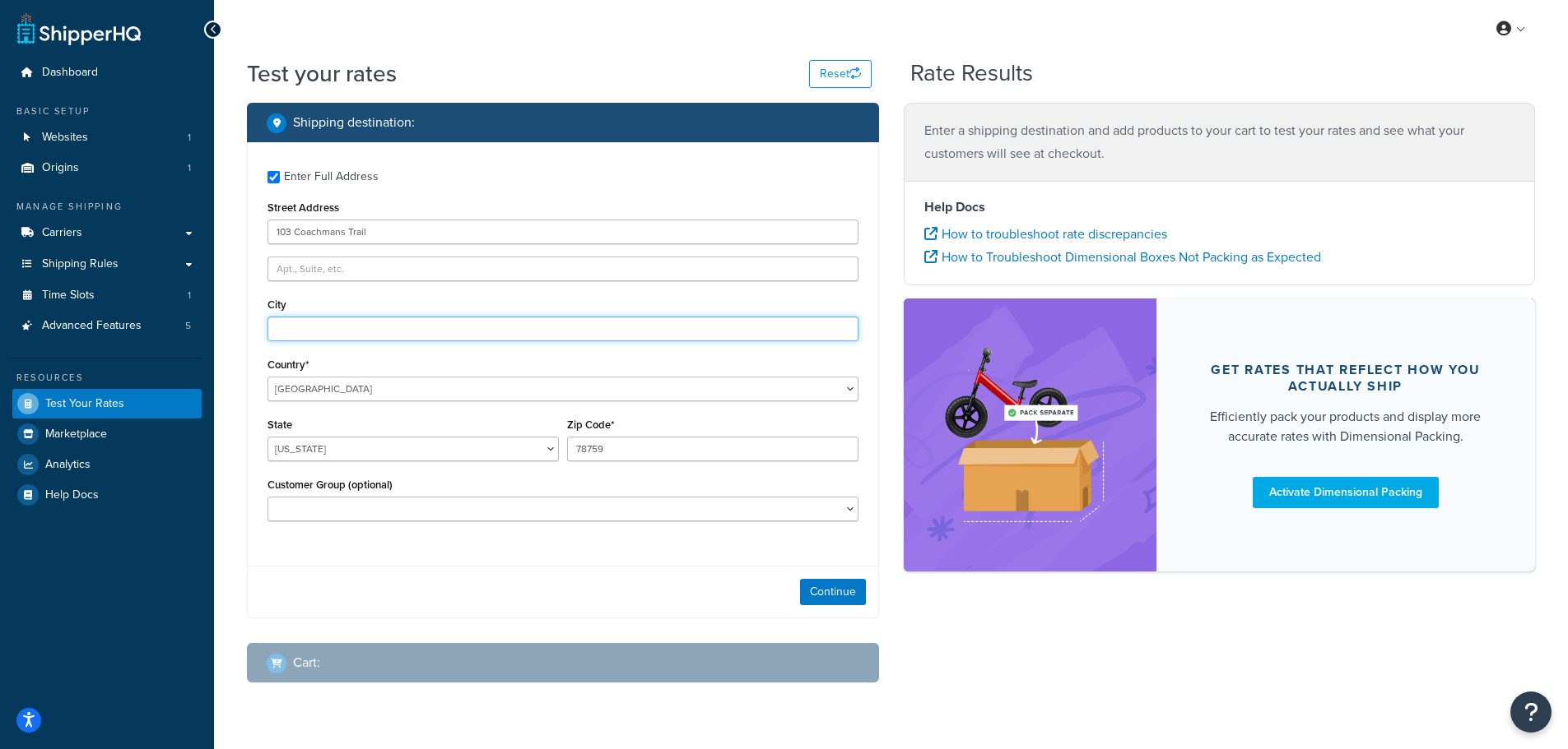
type input "Asheville"
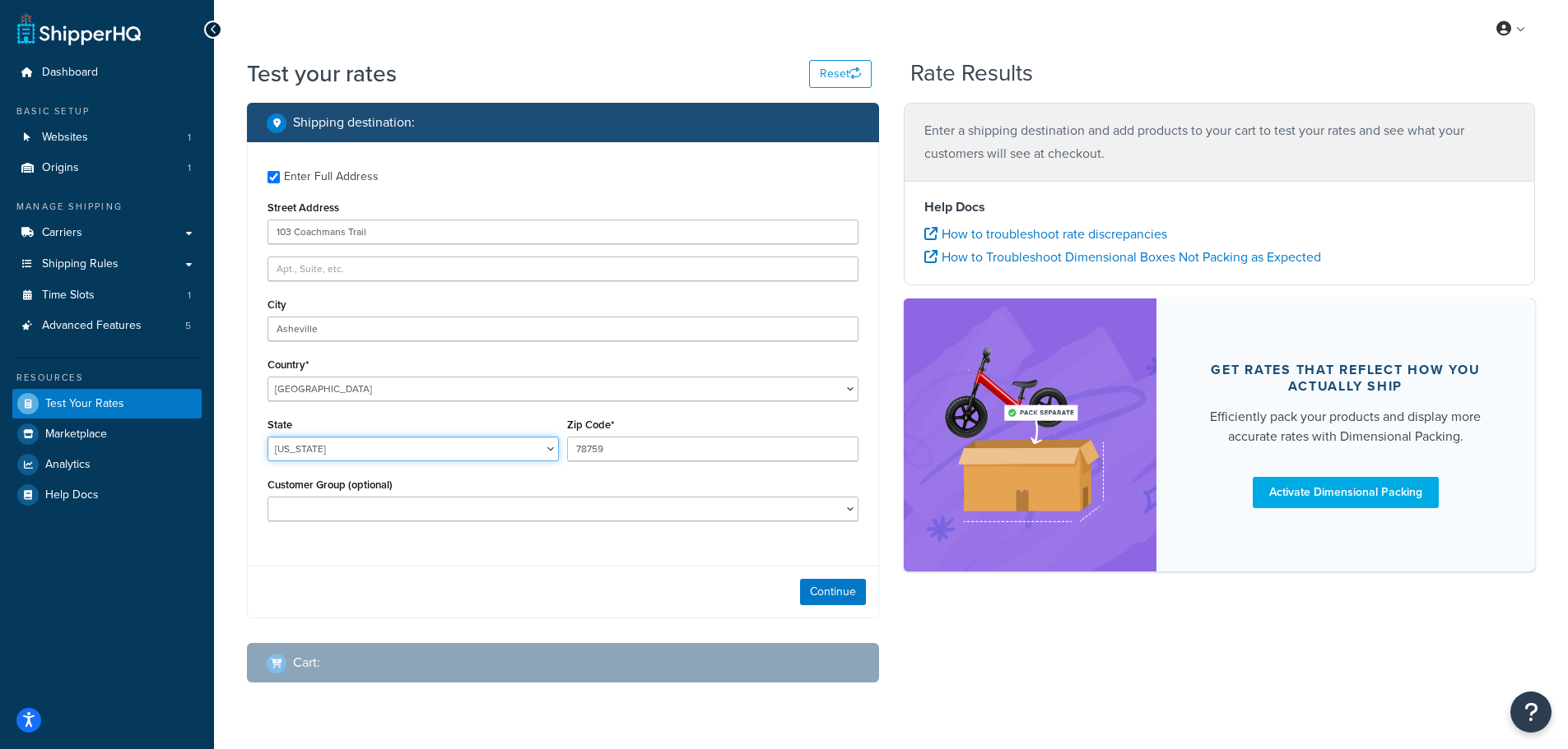
select select "NC"
